Goal: Navigation & Orientation: Go to known website

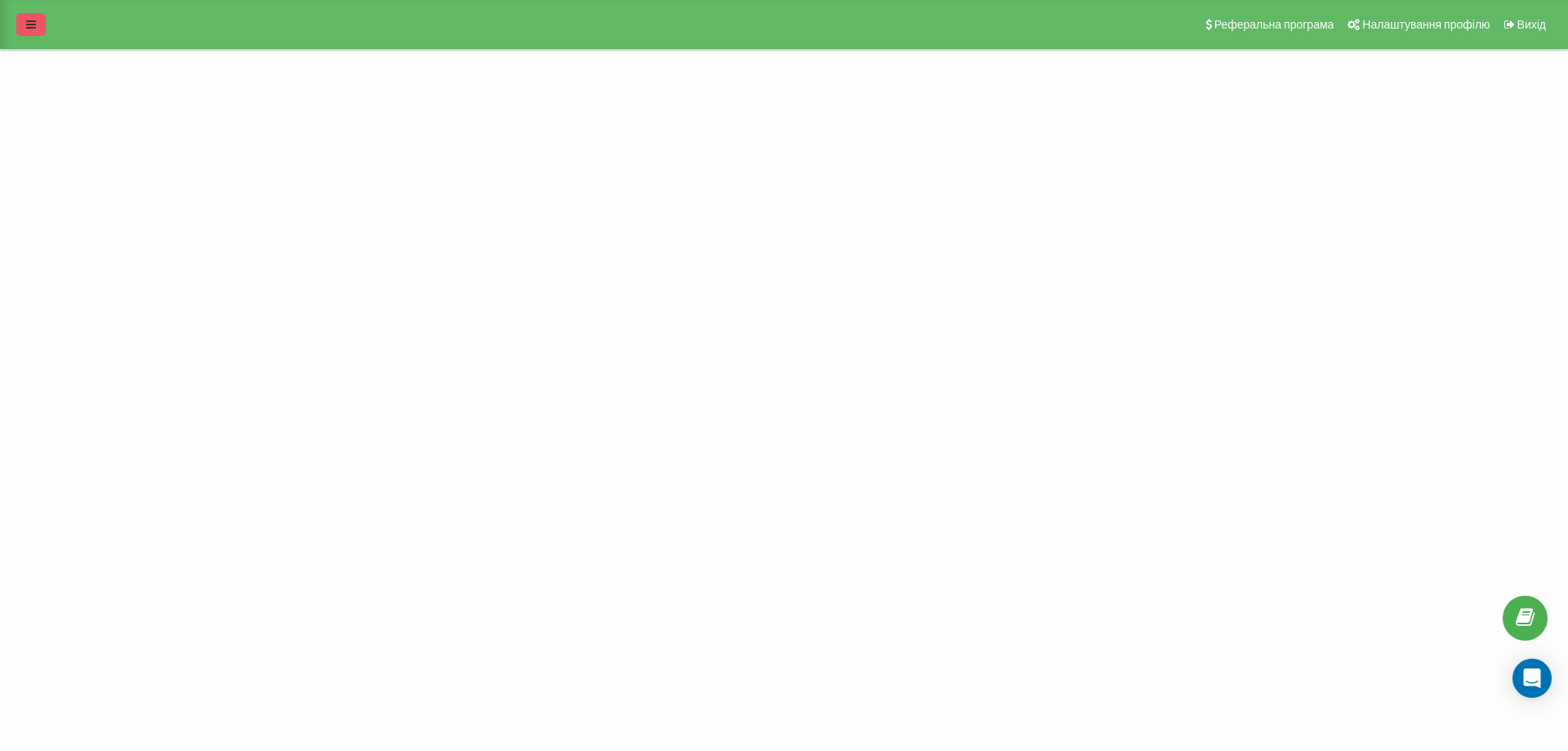
click at [34, 24] on icon at bounding box center [31, 24] width 10 height 12
click at [81, 87] on icon at bounding box center [77, 87] width 7 height 10
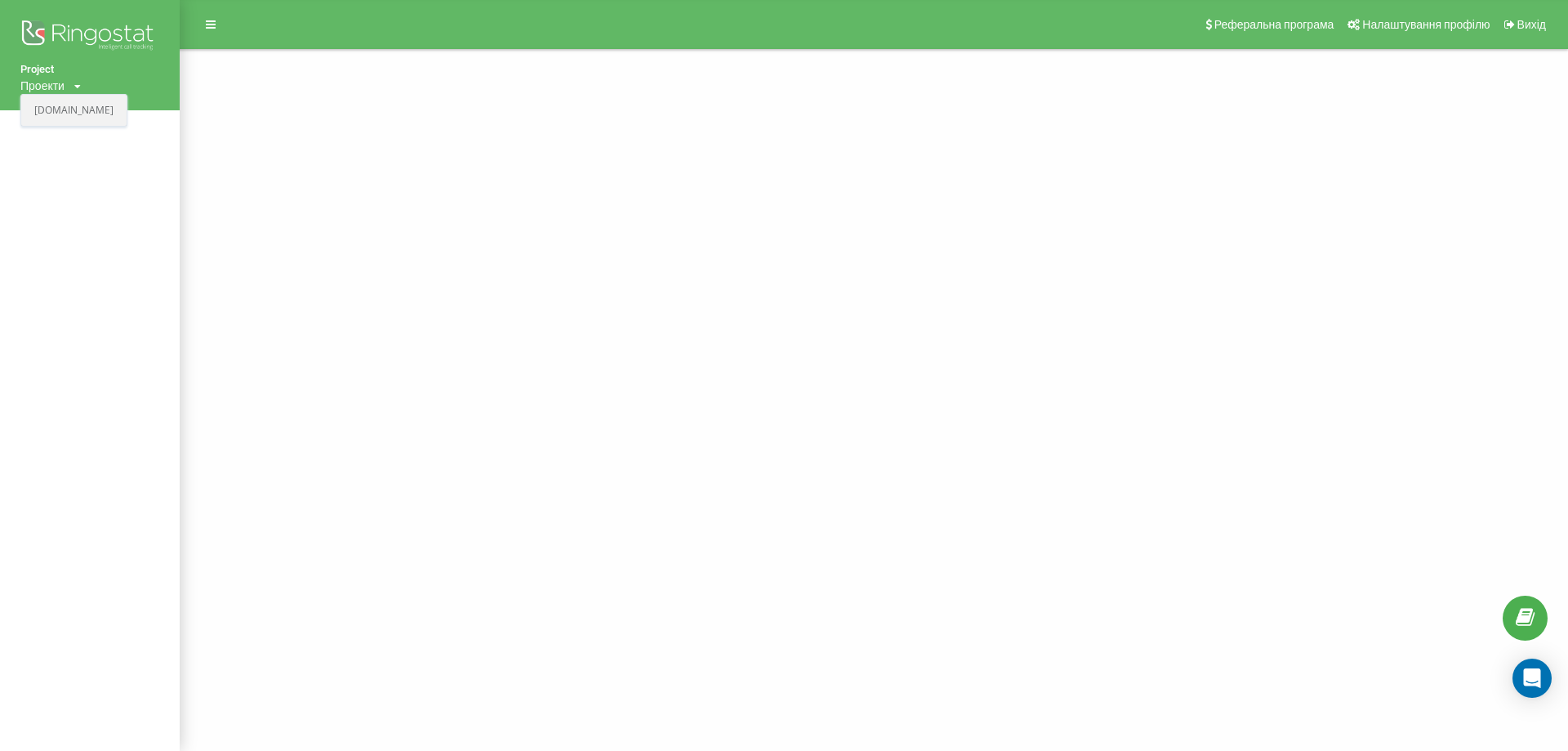
click at [71, 117] on link "[DOMAIN_NAME]" at bounding box center [74, 110] width 79 height 13
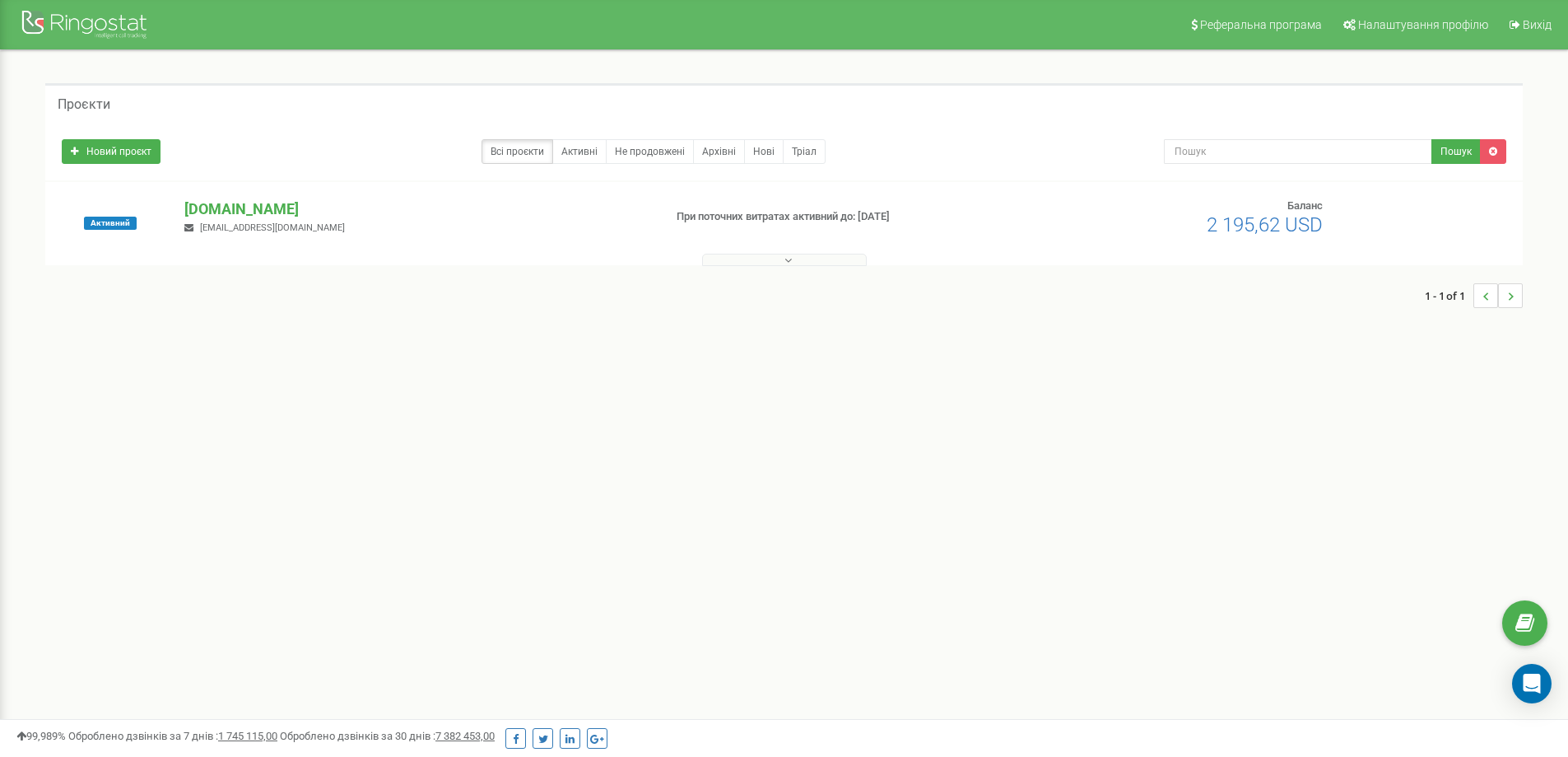
click at [823, 257] on button at bounding box center [784, 259] width 164 height 13
